Goal: Transaction & Acquisition: Purchase product/service

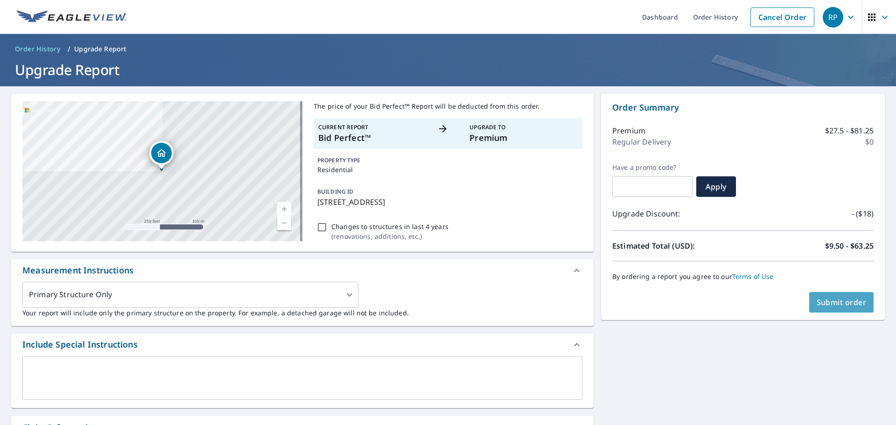
click at [816, 301] on span "Submit order" at bounding box center [841, 302] width 50 height 10
click at [839, 306] on span "Submit order" at bounding box center [841, 302] width 50 height 10
